Goal: Check status: Check status

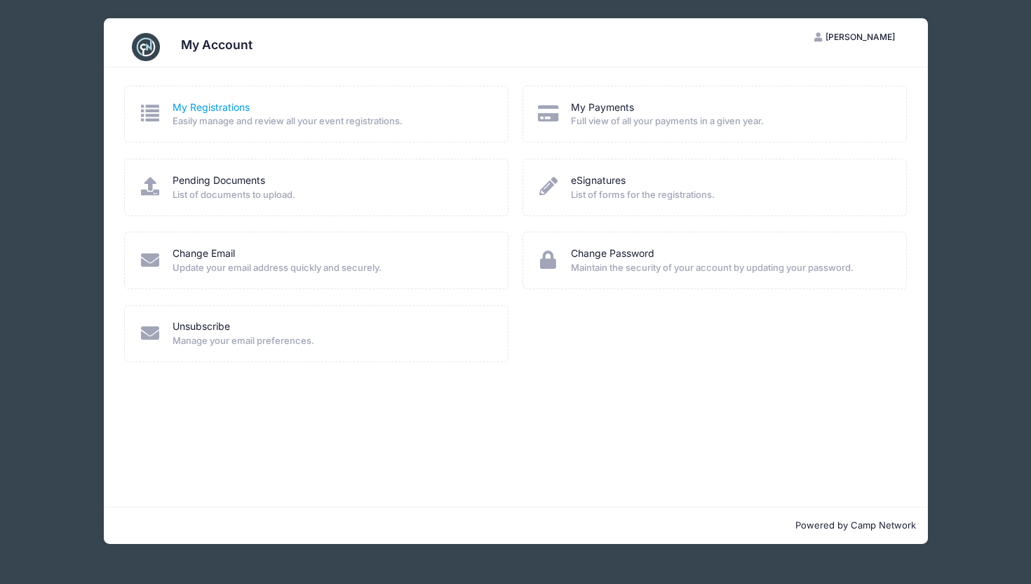
click at [194, 114] on link "My Registrations" at bounding box center [211, 107] width 77 height 15
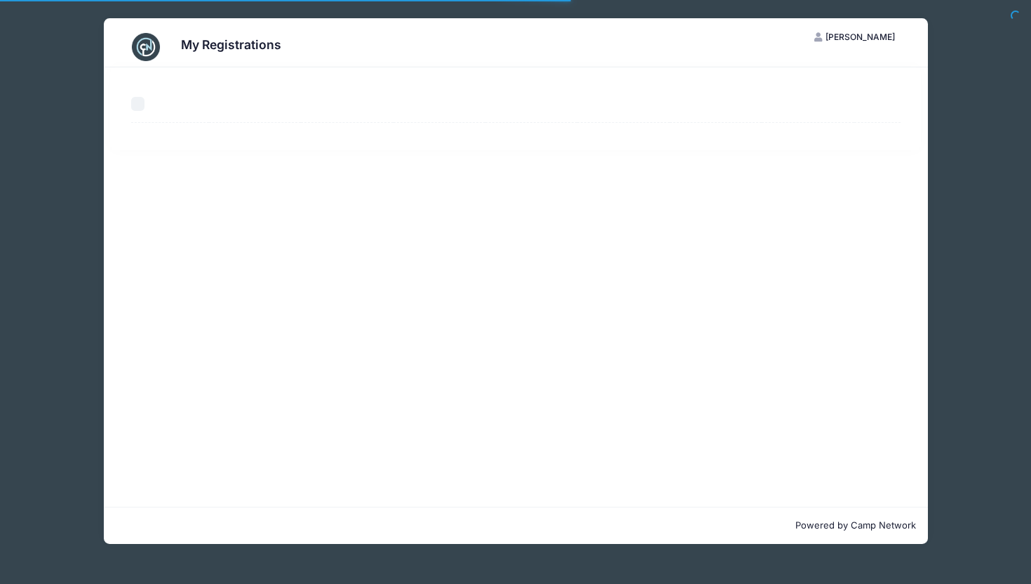
select select "50"
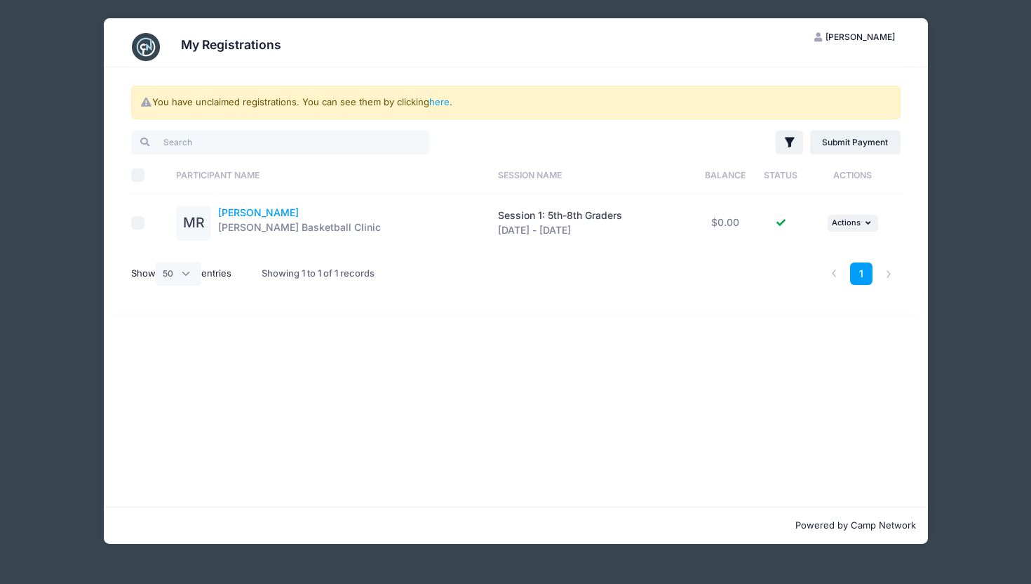
click at [243, 211] on link "Maddox Roman" at bounding box center [258, 212] width 81 height 12
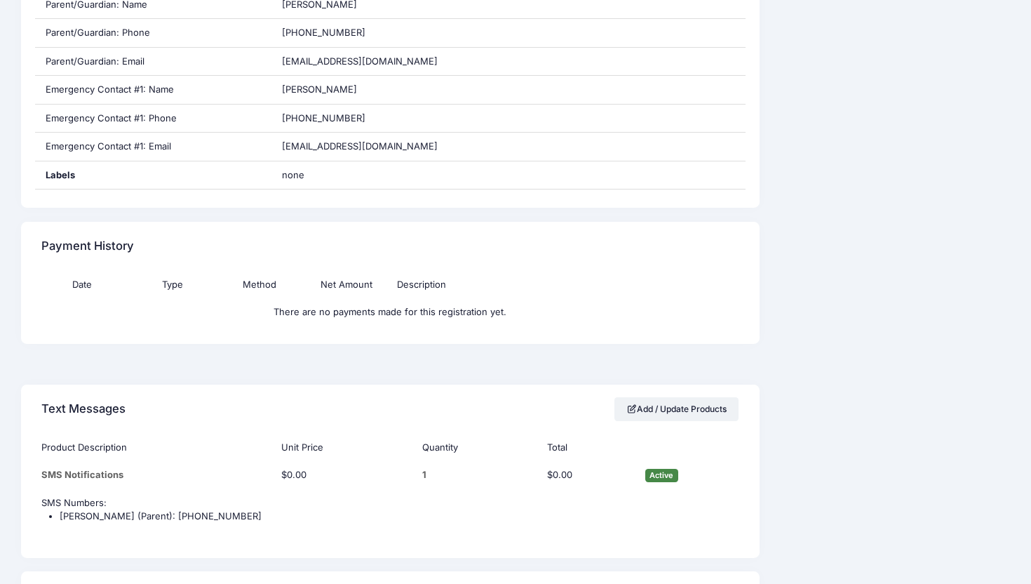
scroll to position [847, 0]
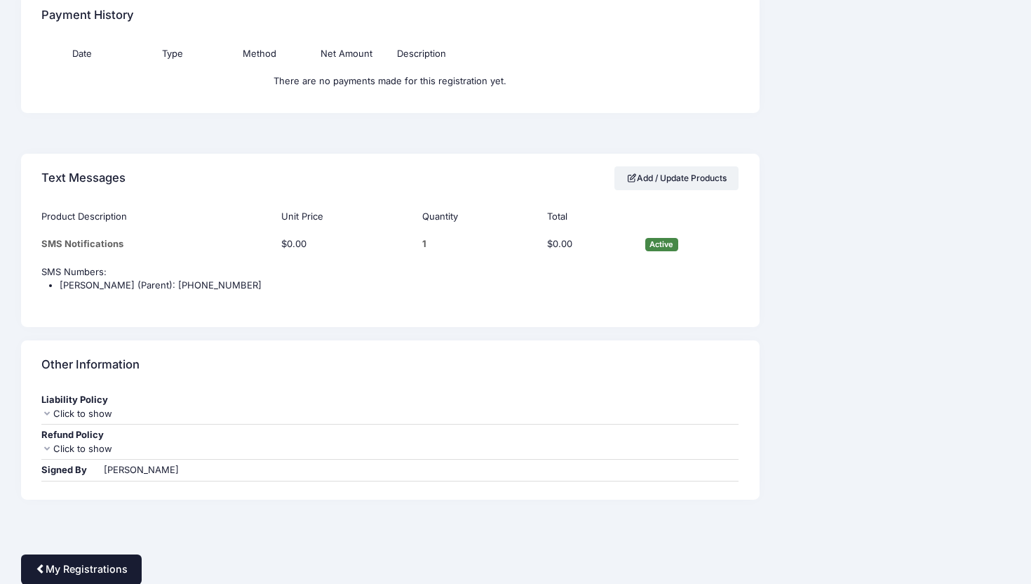
click at [51, 570] on link "My Registrations" at bounding box center [81, 569] width 121 height 30
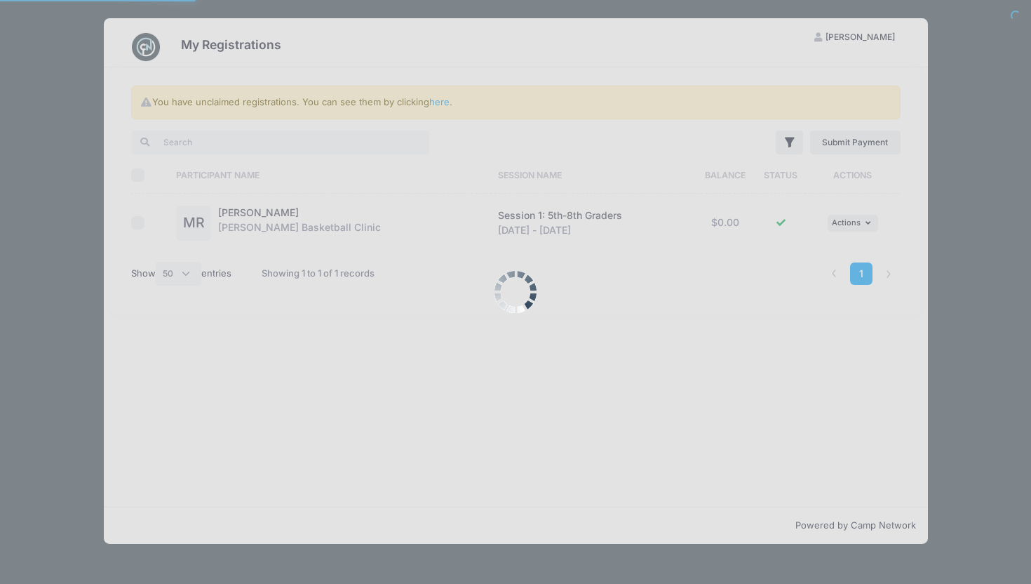
select select "50"
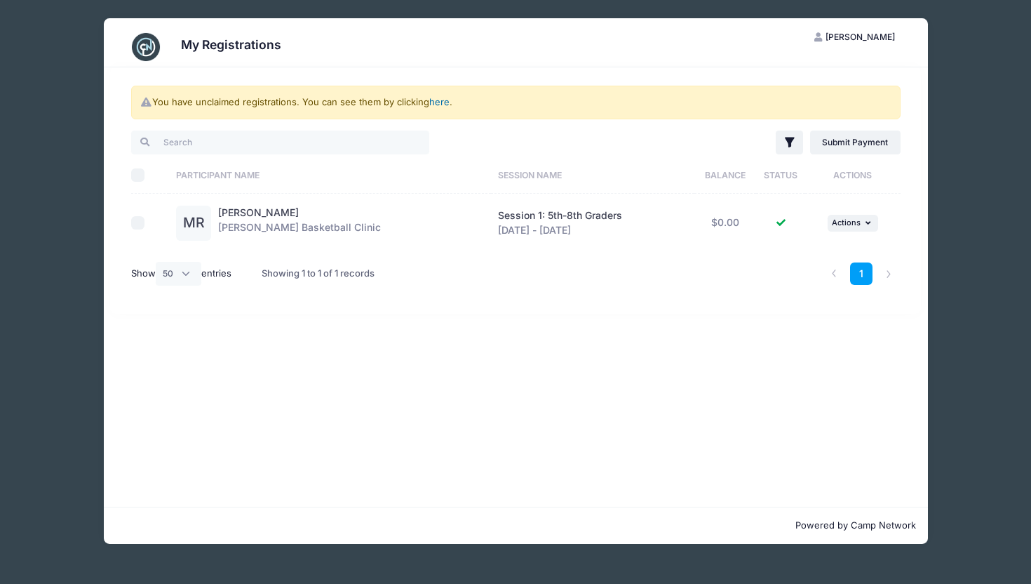
click at [441, 102] on link "here" at bounding box center [439, 101] width 20 height 11
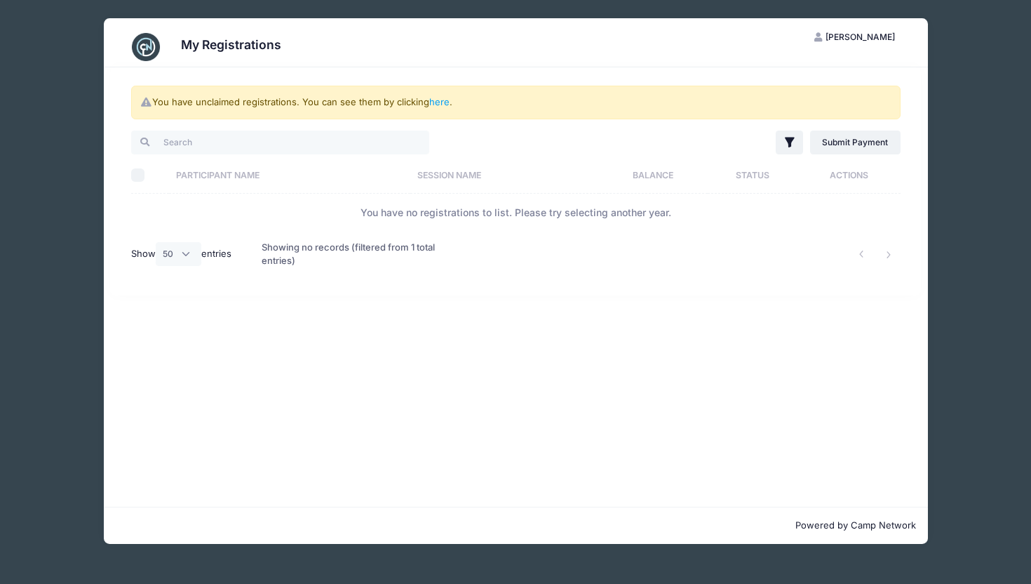
click at [883, 36] on span "[PERSON_NAME]" at bounding box center [860, 37] width 69 height 11
click at [788, 69] on link "My Account" at bounding box center [820, 71] width 162 height 27
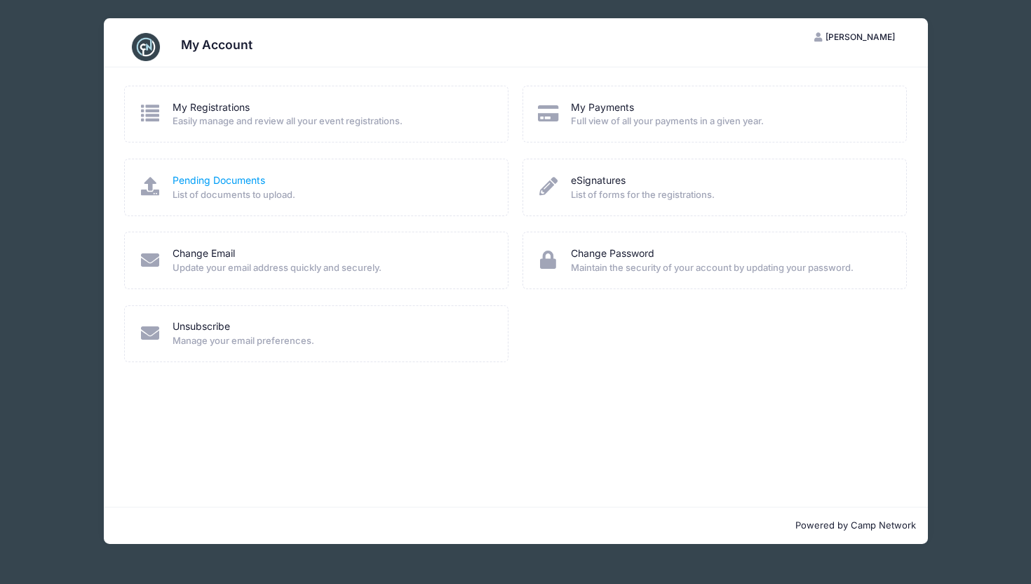
click at [201, 177] on link "Pending Documents" at bounding box center [219, 180] width 93 height 15
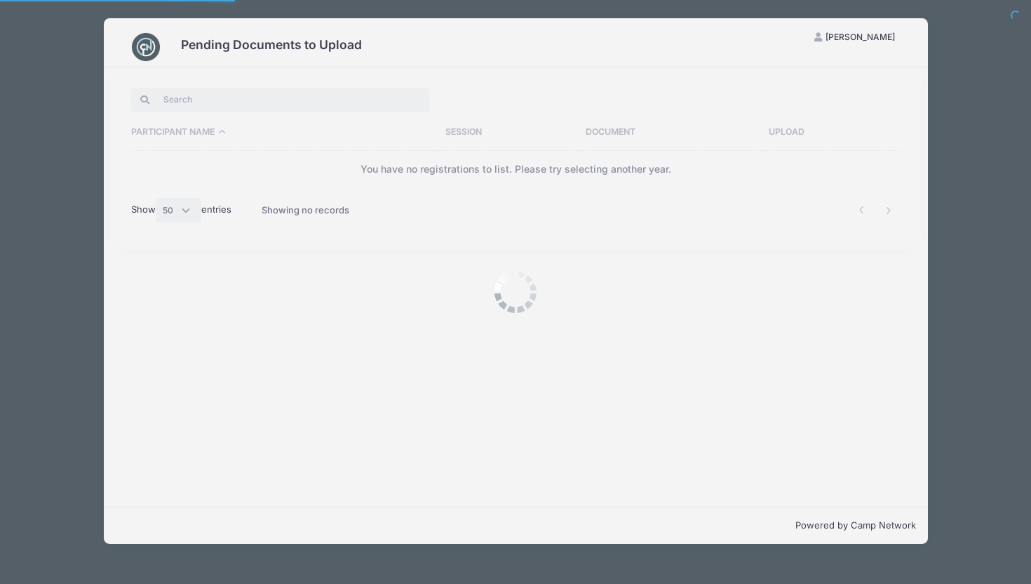
select select "50"
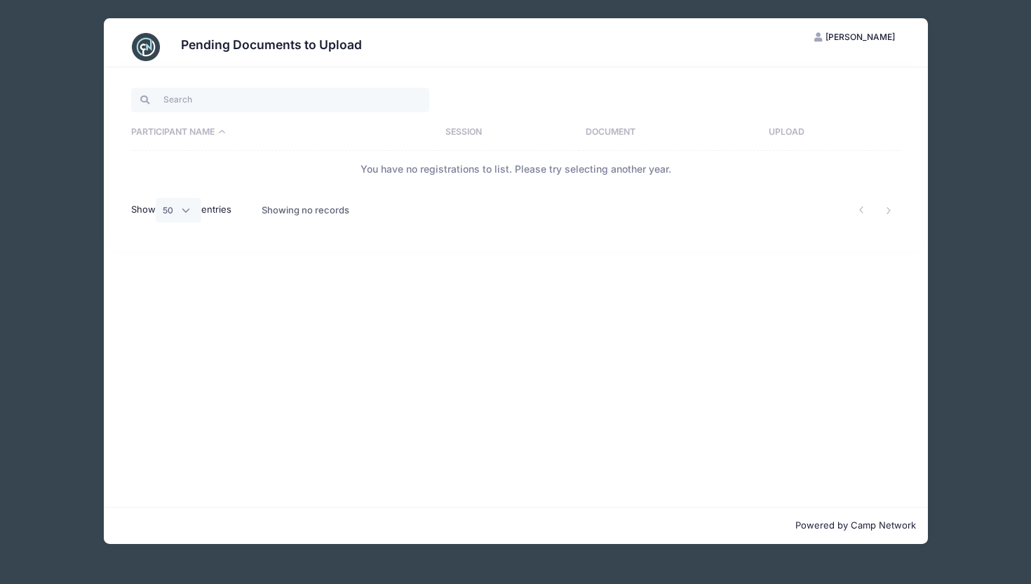
click at [837, 35] on span "[PERSON_NAME]" at bounding box center [860, 37] width 69 height 11
click at [787, 70] on link "My Account" at bounding box center [820, 71] width 162 height 27
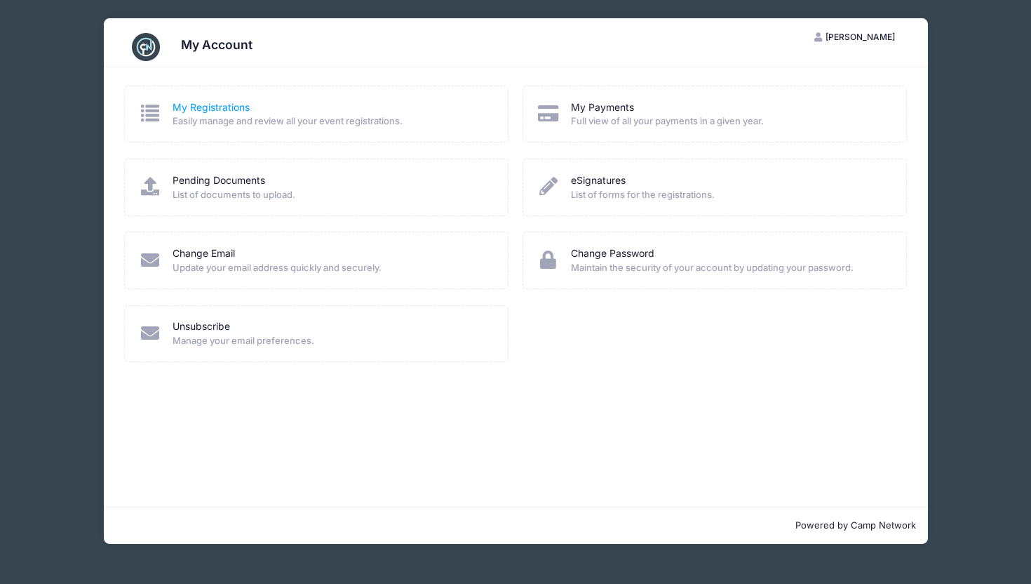
click at [203, 107] on link "My Registrations" at bounding box center [211, 107] width 77 height 15
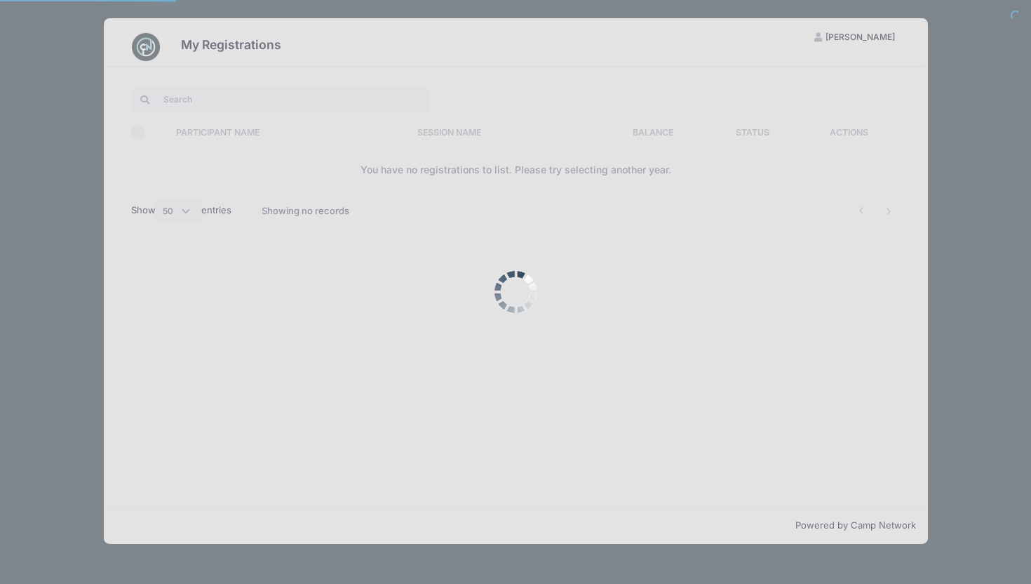
select select "50"
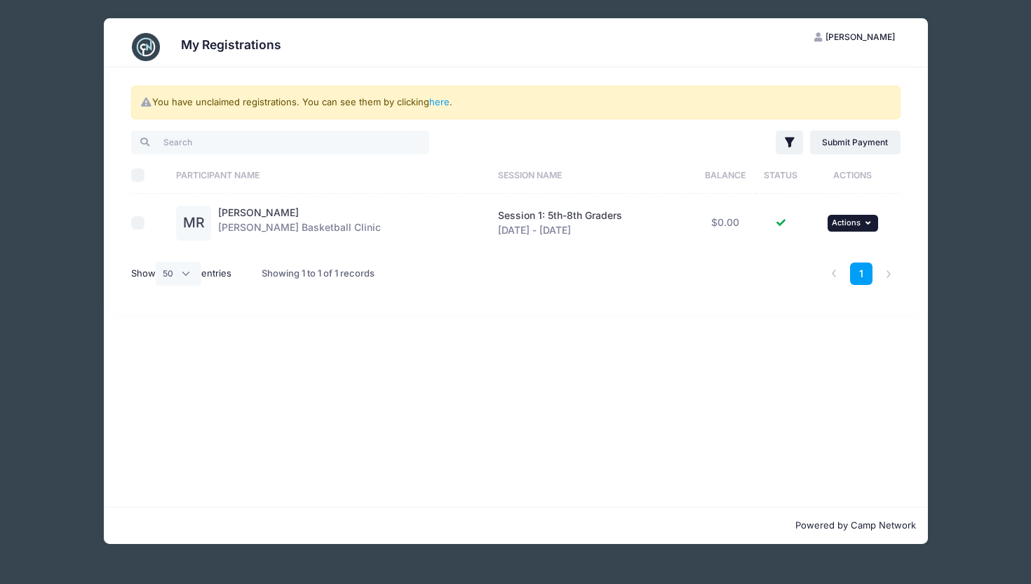
click at [859, 223] on span "Actions" at bounding box center [846, 222] width 29 height 10
click at [805, 255] on link "View Registration" at bounding box center [808, 254] width 127 height 27
